Goal: Find specific fact: Find specific fact

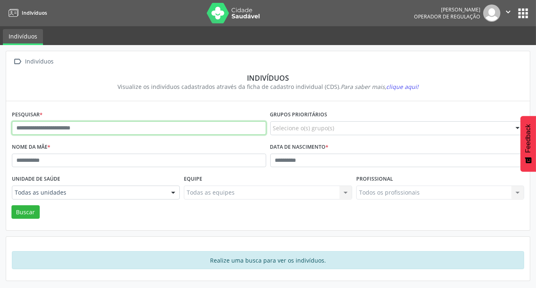
click at [204, 129] on input "text" at bounding box center [139, 128] width 255 height 14
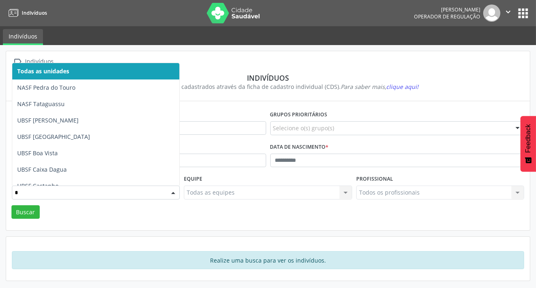
type input "**"
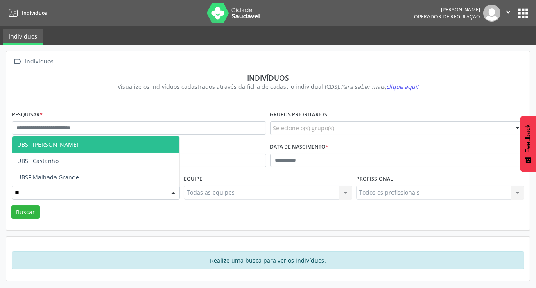
click at [66, 144] on span "UBSF [PERSON_NAME]" at bounding box center [47, 145] width 61 height 8
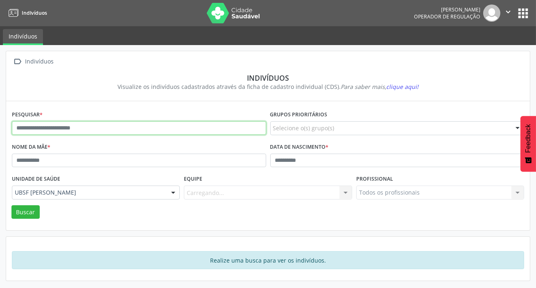
click at [75, 130] on input "text" at bounding box center [139, 128] width 255 height 14
type input "**********"
click at [11, 205] on button "Buscar" at bounding box center [25, 212] width 28 height 14
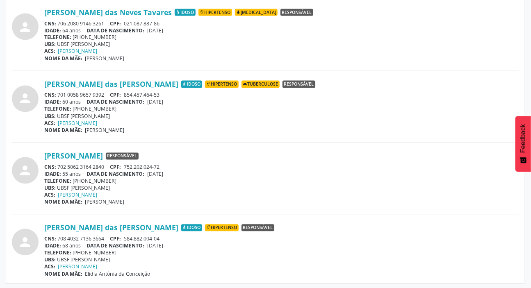
scroll to position [548, 0]
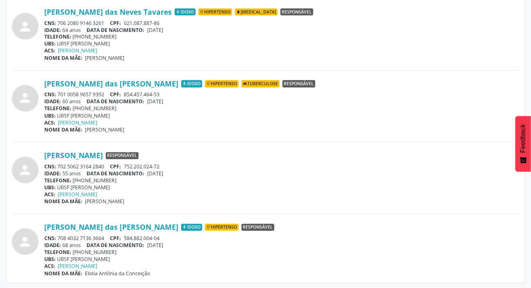
drag, startPoint x: 59, startPoint y: 164, endPoint x: 106, endPoint y: 165, distance: 47.1
click at [106, 165] on div "CNS: 702 5062 3164 2840 CPF: 752.202.024-72" at bounding box center [281, 167] width 475 height 7
copy div "702 5062 3164 2840"
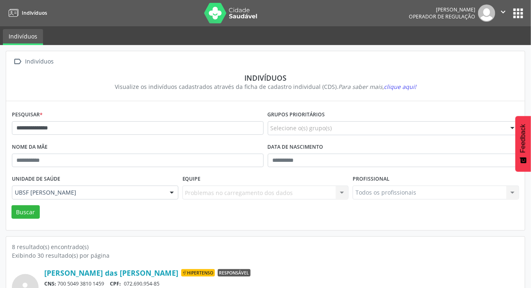
scroll to position [0, 0]
click at [521, 12] on button "apps" at bounding box center [518, 13] width 14 height 14
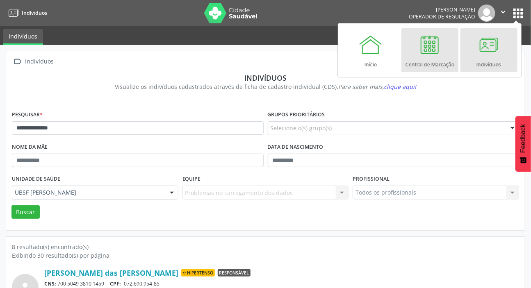
click at [436, 61] on div "Central de Marcação" at bounding box center [429, 62] width 49 height 11
